Goal: Information Seeking & Learning: Learn about a topic

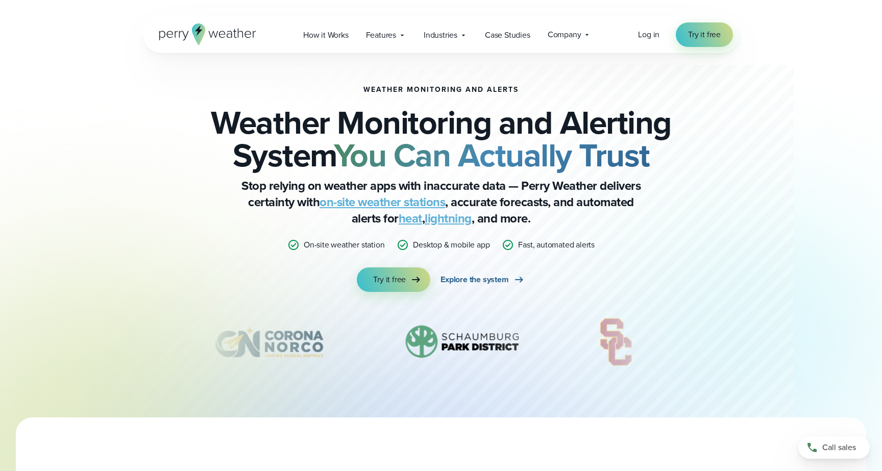
click at [460, 279] on span "Explore the system" at bounding box center [475, 280] width 68 height 12
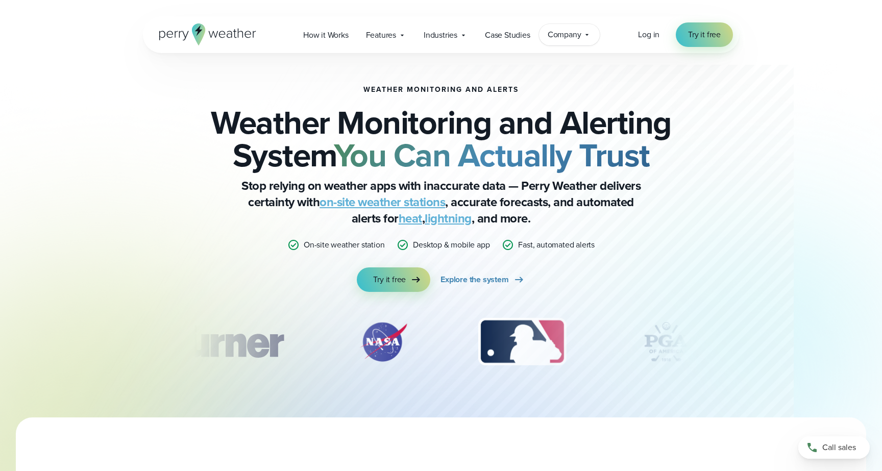
click at [571, 34] on span "Company" at bounding box center [565, 35] width 34 height 12
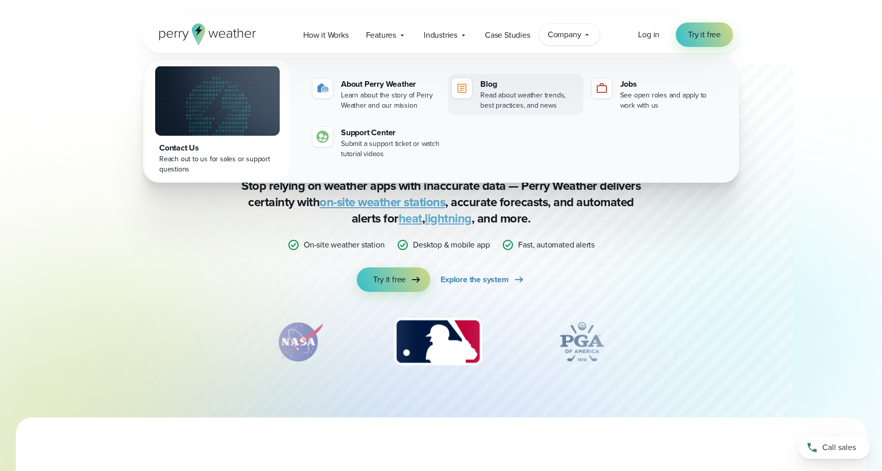
click at [503, 88] on div "Blog" at bounding box center [529, 84] width 99 height 12
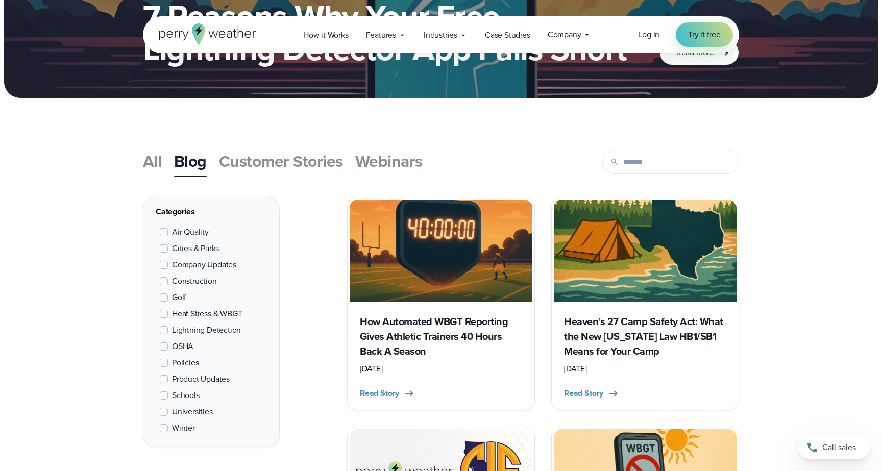
scroll to position [292, 0]
